Goal: Information Seeking & Learning: Learn about a topic

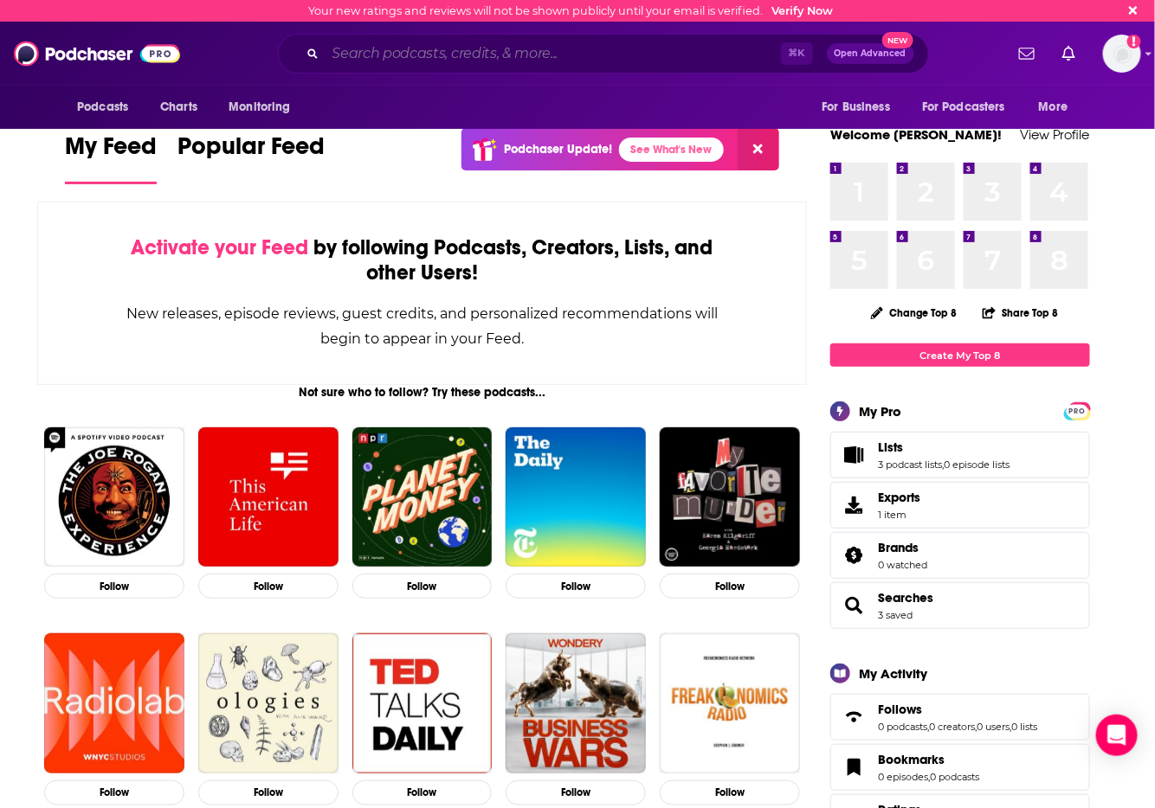
click at [424, 54] on input "Search podcasts, credits, & more..." at bounding box center [552, 54] width 455 height 28
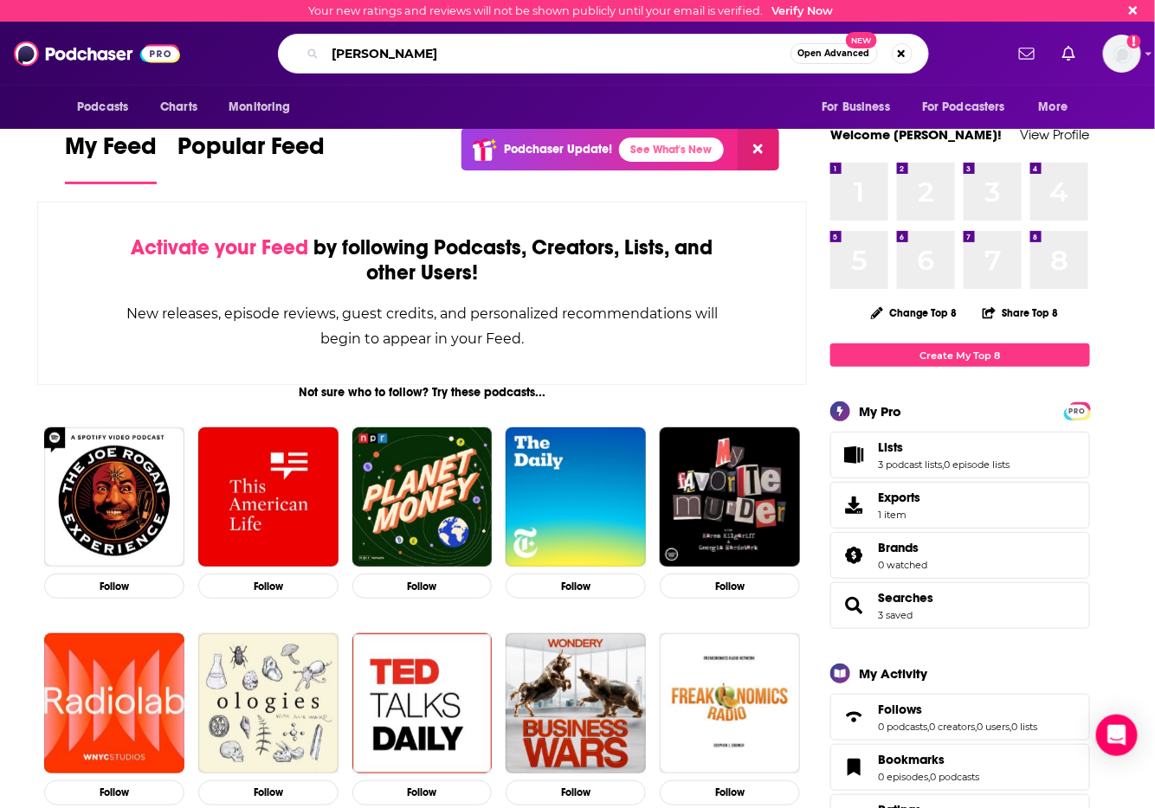
type input "[PERSON_NAME]"
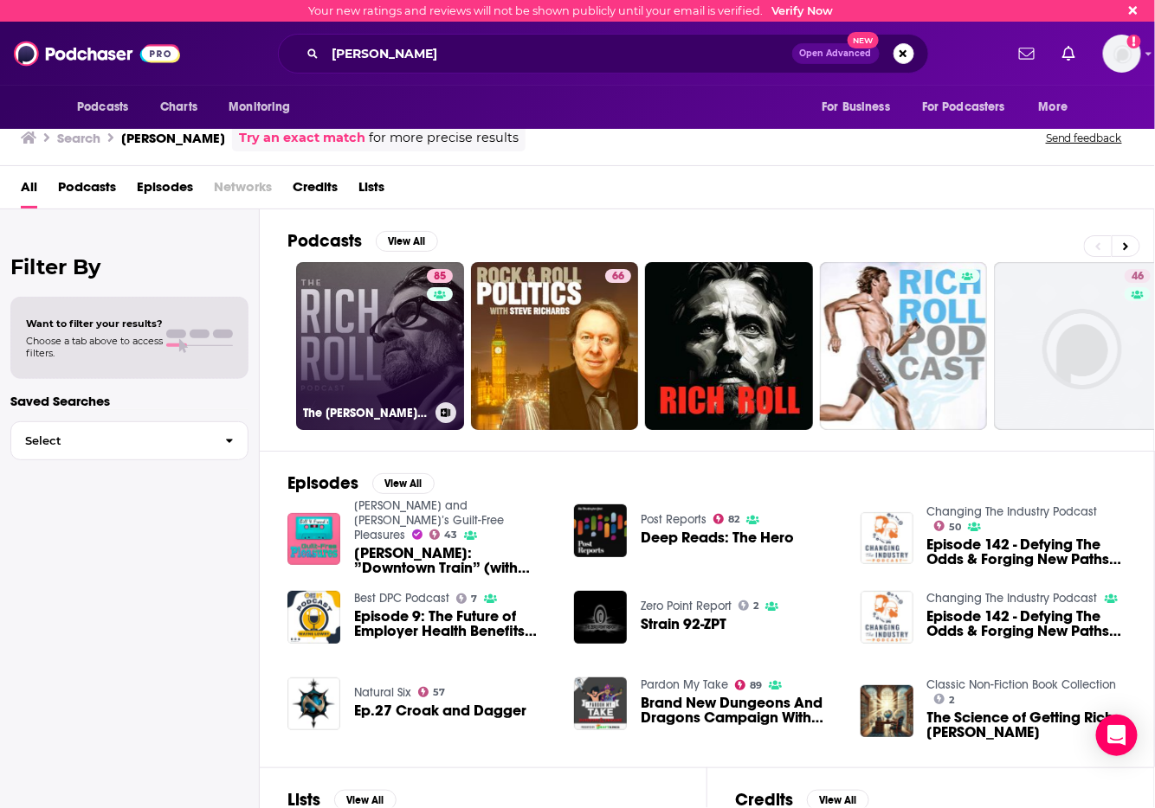
click at [413, 350] on link "85 The [PERSON_NAME] Podcast" at bounding box center [380, 346] width 168 height 168
